Goal: Information Seeking & Learning: Check status

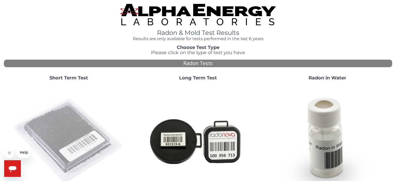
click at [85, 119] on img at bounding box center [69, 141] width 112 height 112
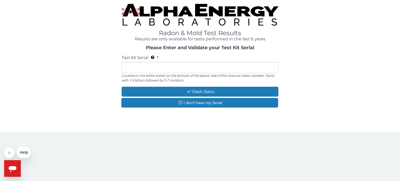
click at [149, 68] on input "Test Kit Serial Located on the white sticker on the bottom of the plastic side …" at bounding box center [199, 67] width 157 height 11
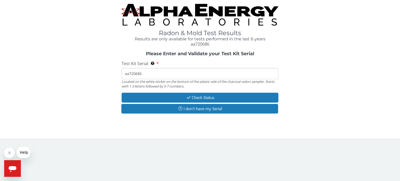
type input "aa720686"
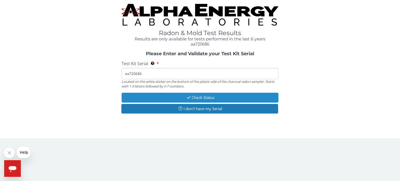
click at [195, 98] on button "Check Status" at bounding box center [199, 98] width 157 height 10
